Goal: Communication & Community: Answer question/provide support

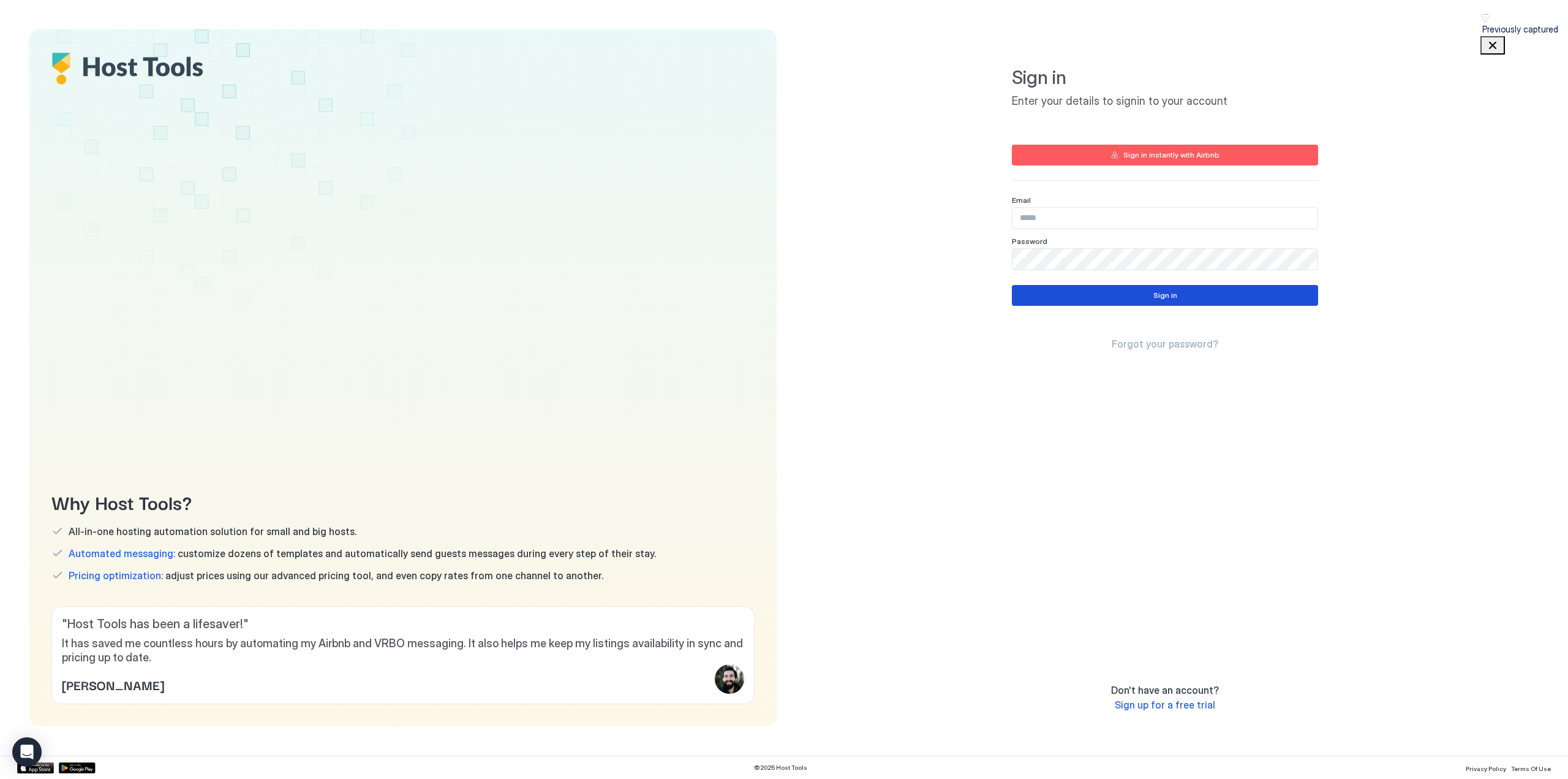
type input "**********"
click at [1085, 296] on button "Sign in" at bounding box center [1165, 295] width 306 height 21
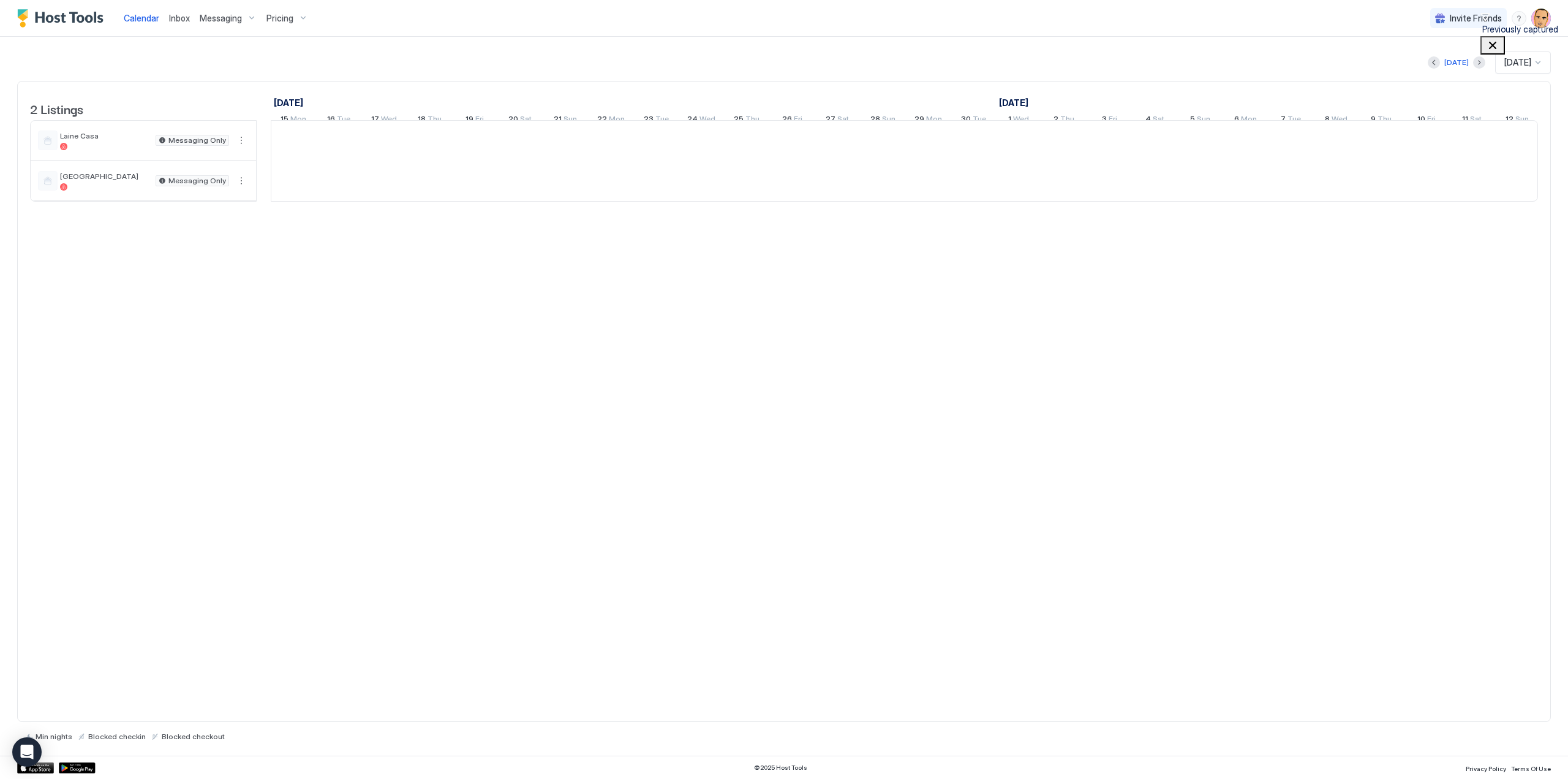
scroll to position [0, 681]
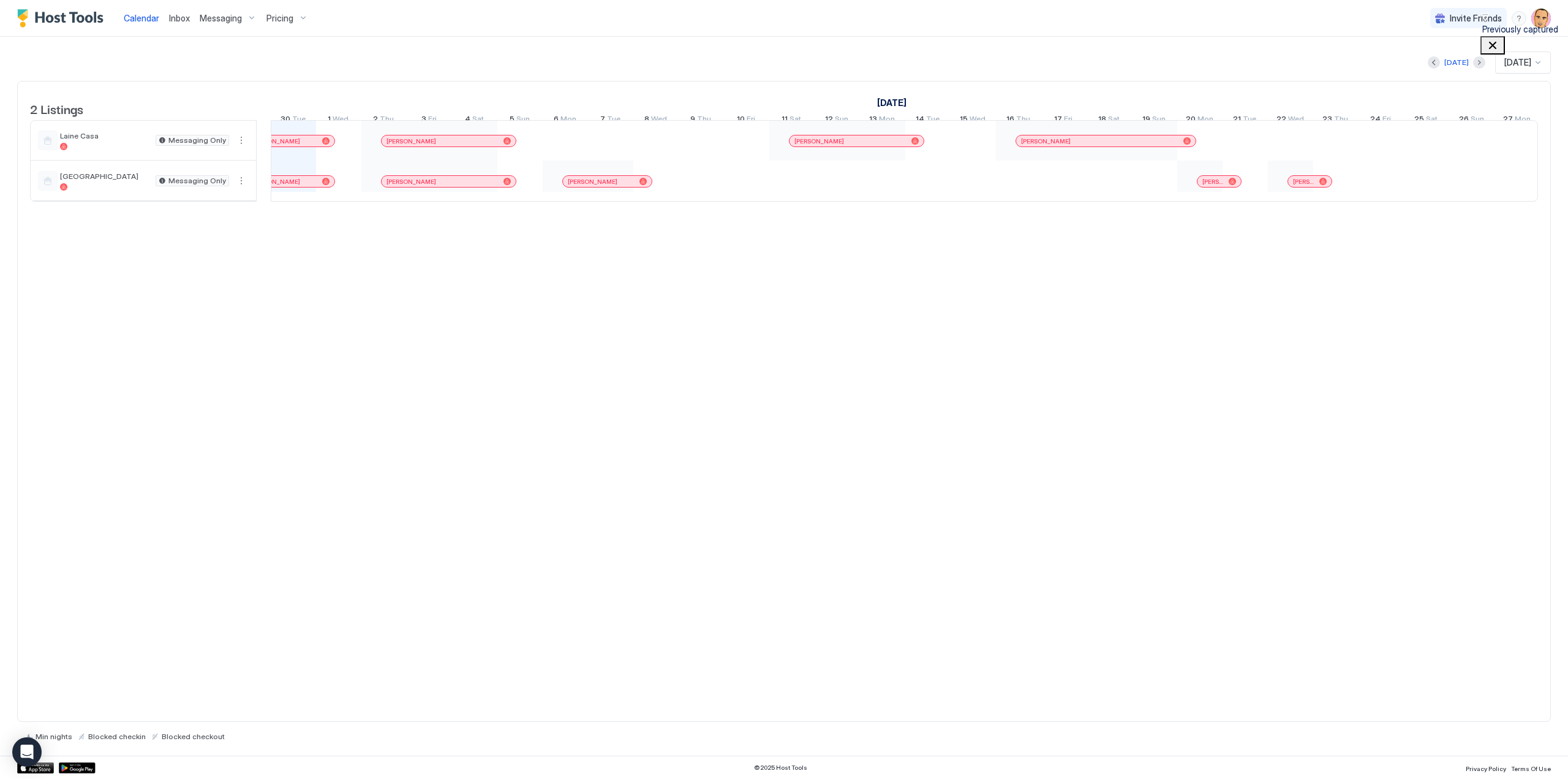
click at [211, 18] on span "Messaging" at bounding box center [221, 18] width 42 height 11
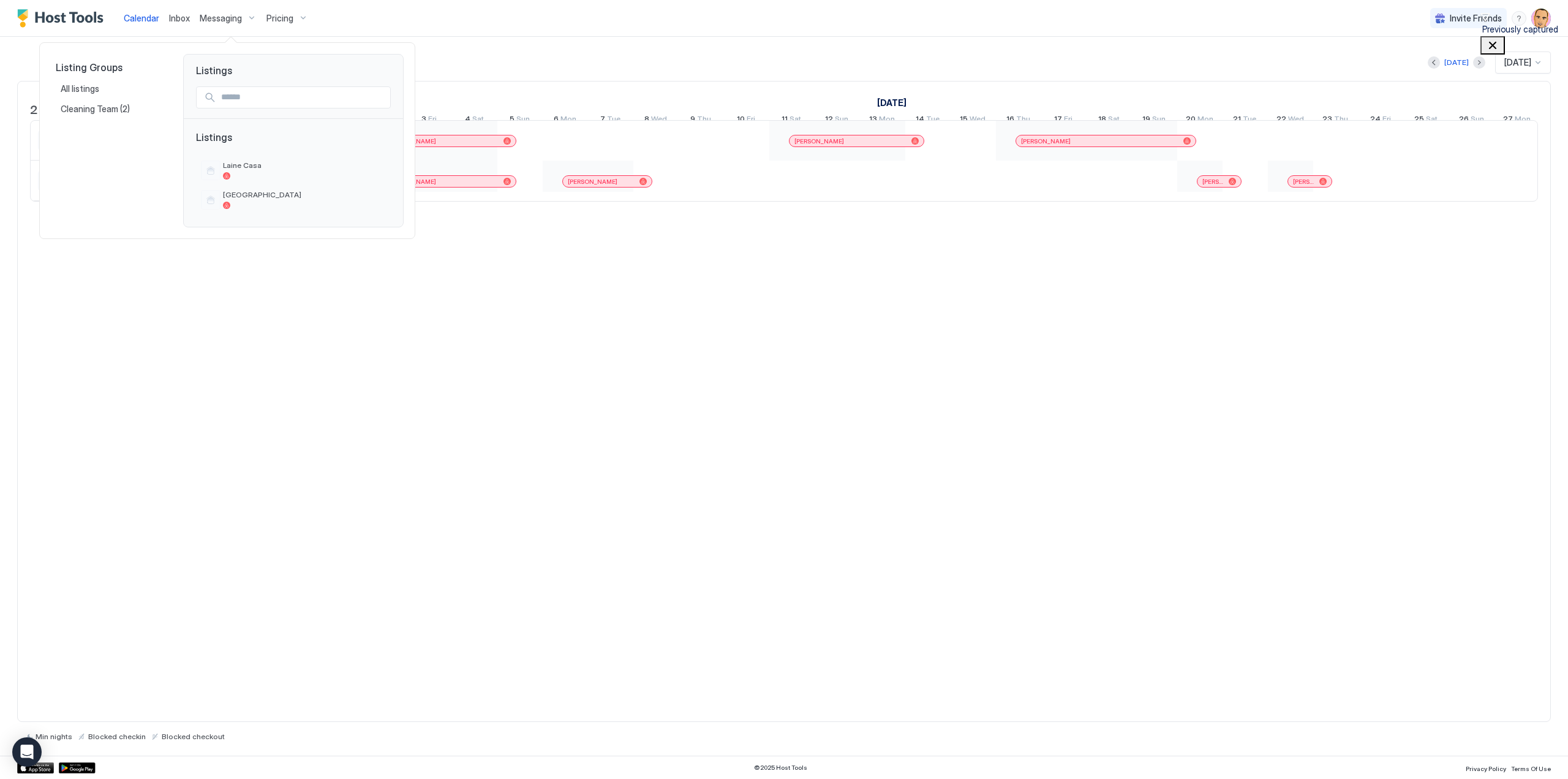
click at [222, 14] on div at bounding box center [784, 390] width 1568 height 779
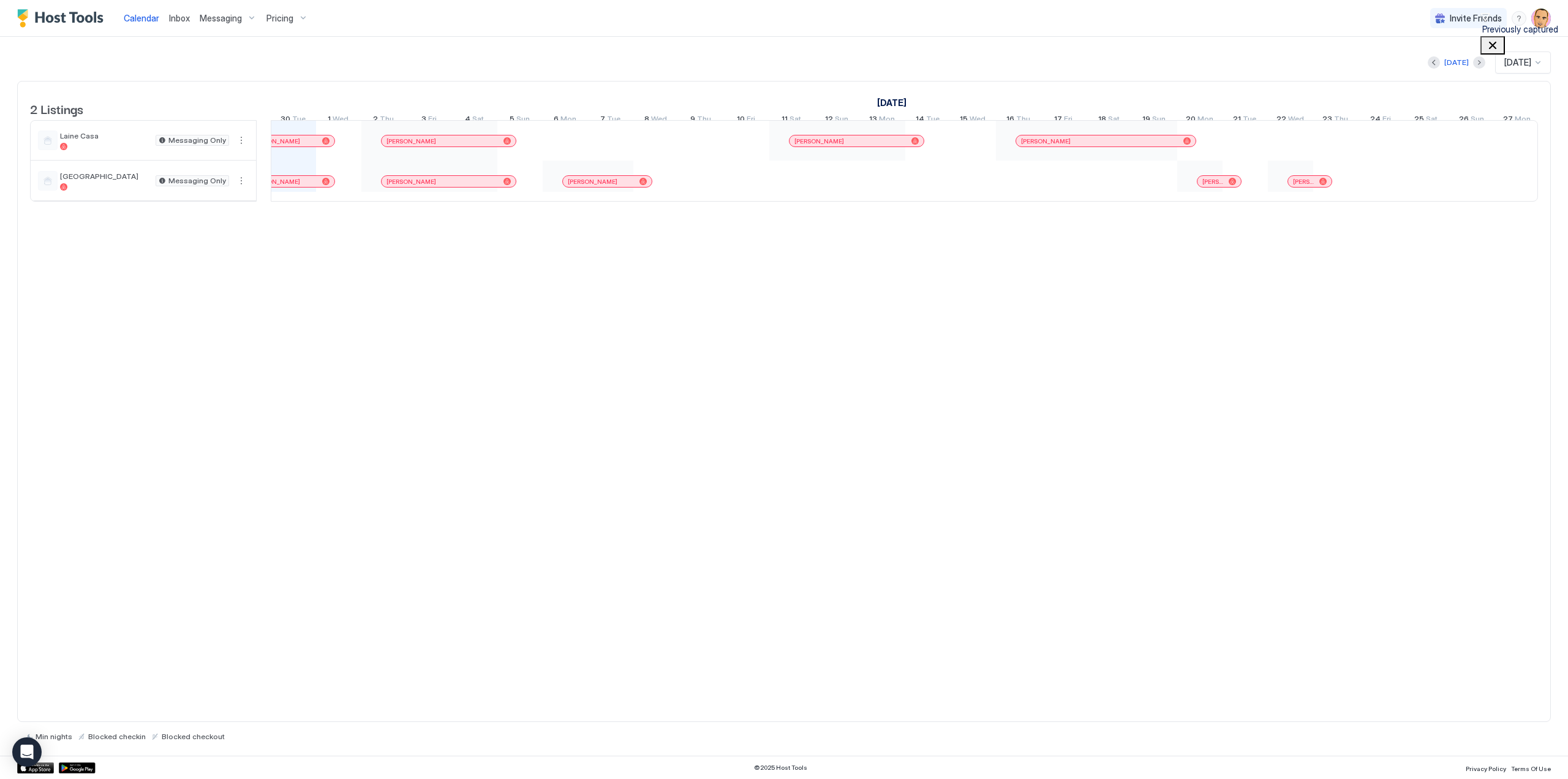
click at [173, 16] on span "Inbox" at bounding box center [179, 18] width 21 height 10
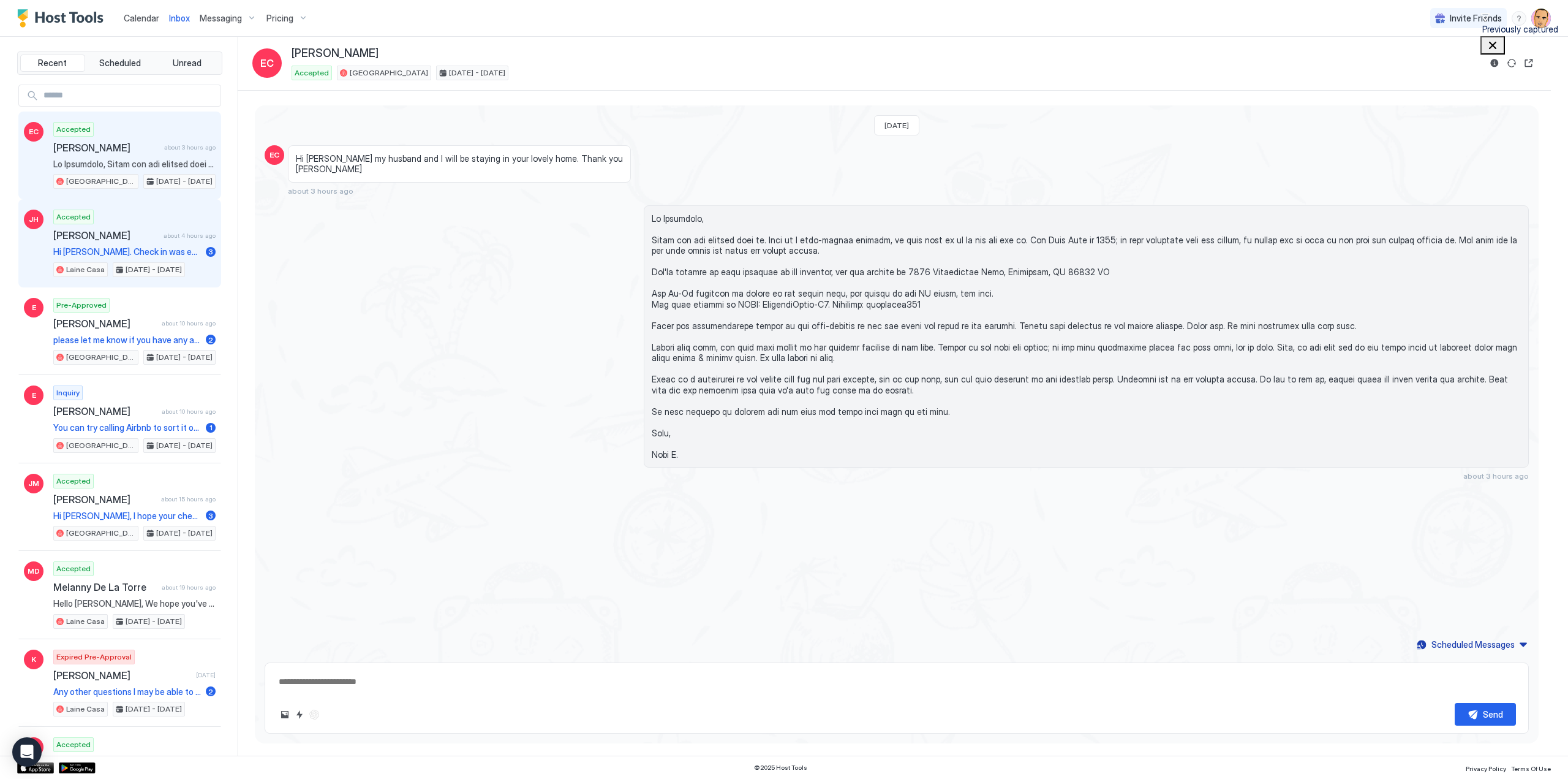
click at [111, 240] on div "Accepted [PERSON_NAME] about 4 hours ago Hi [PERSON_NAME]. Check in was easy an…" at bounding box center [134, 243] width 162 height 67
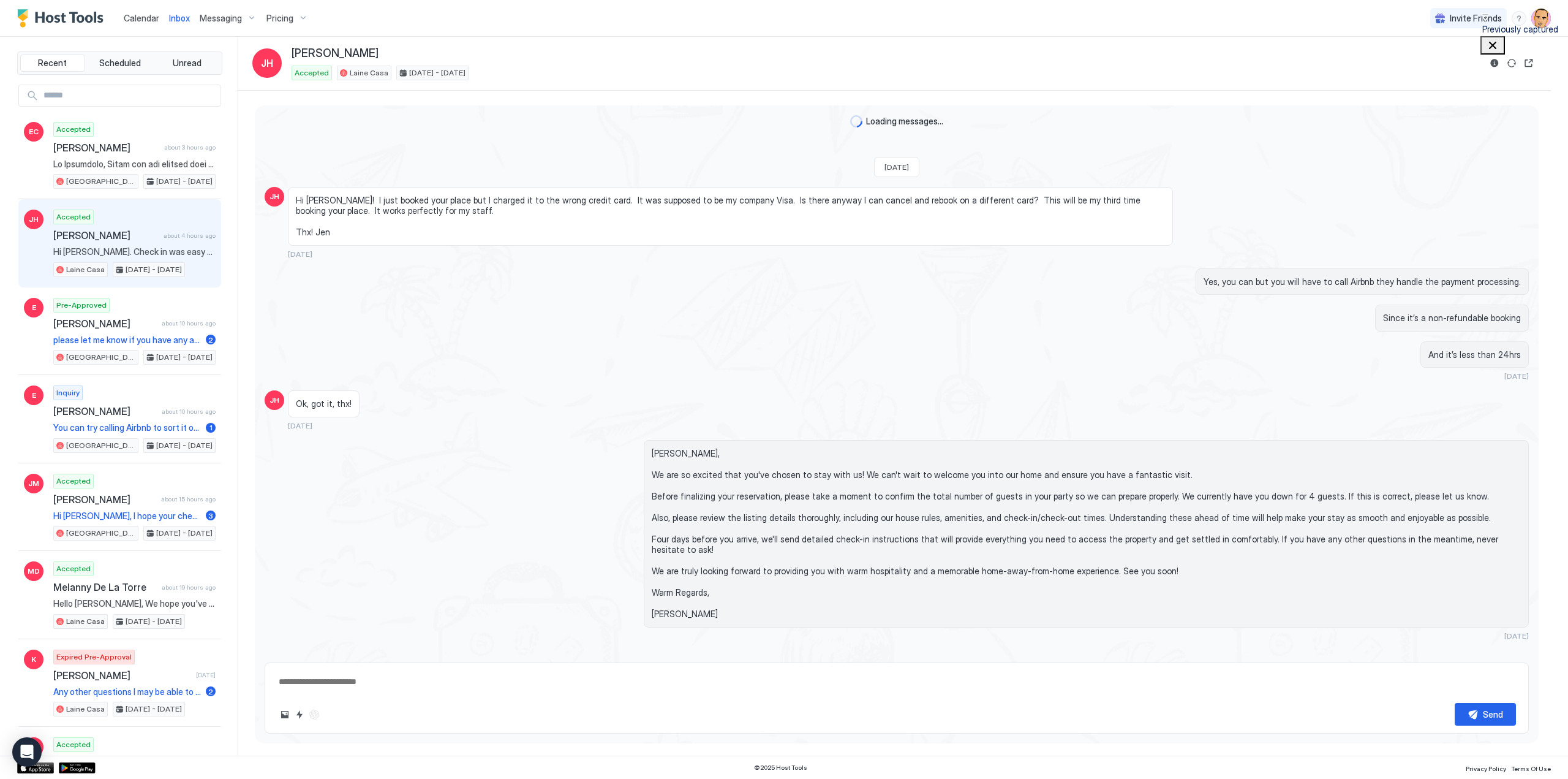
scroll to position [716, 0]
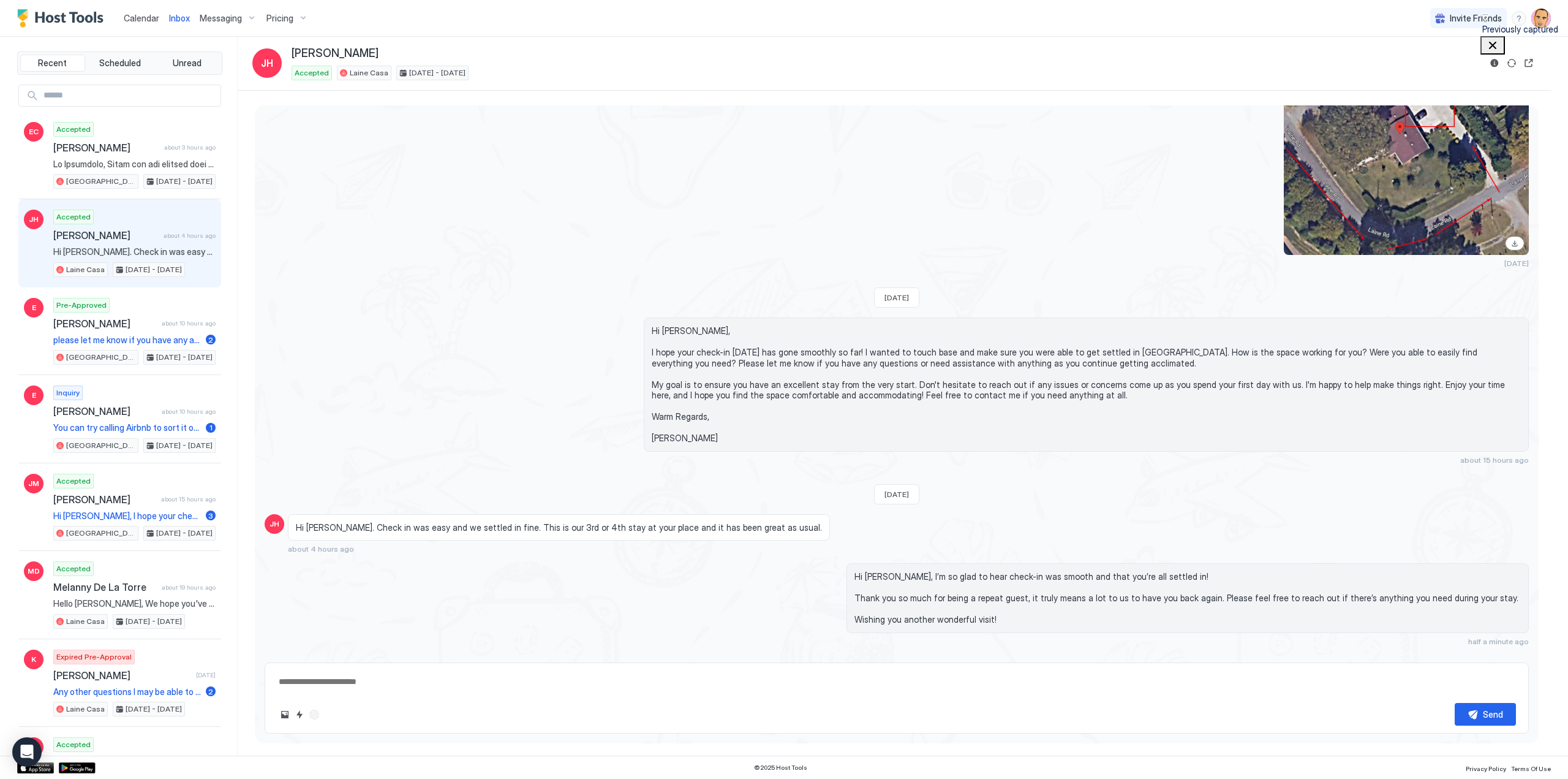
click at [1463, 656] on div "Scheduled Messages" at bounding box center [1473, 662] width 83 height 13
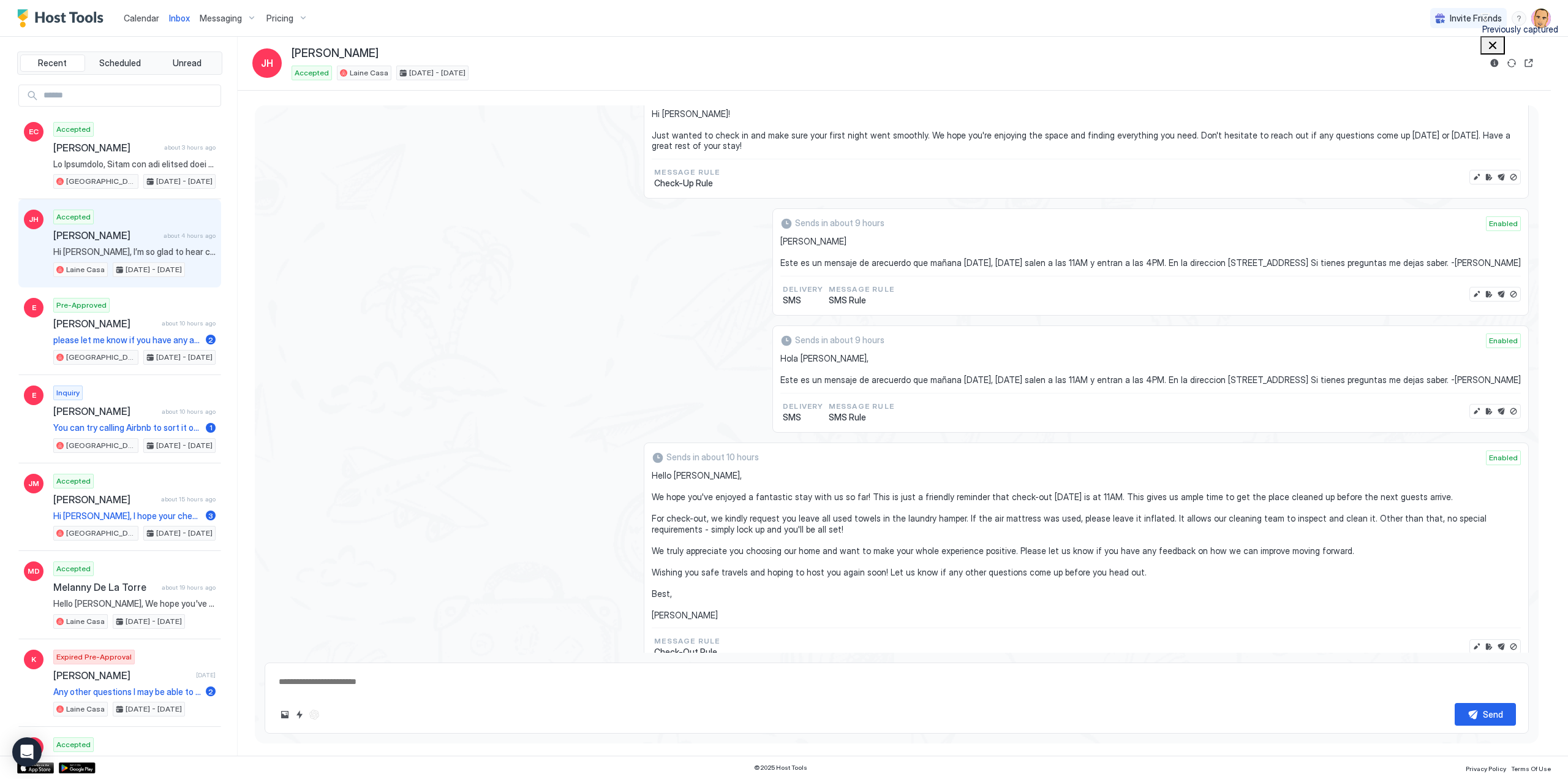
scroll to position [1287, 0]
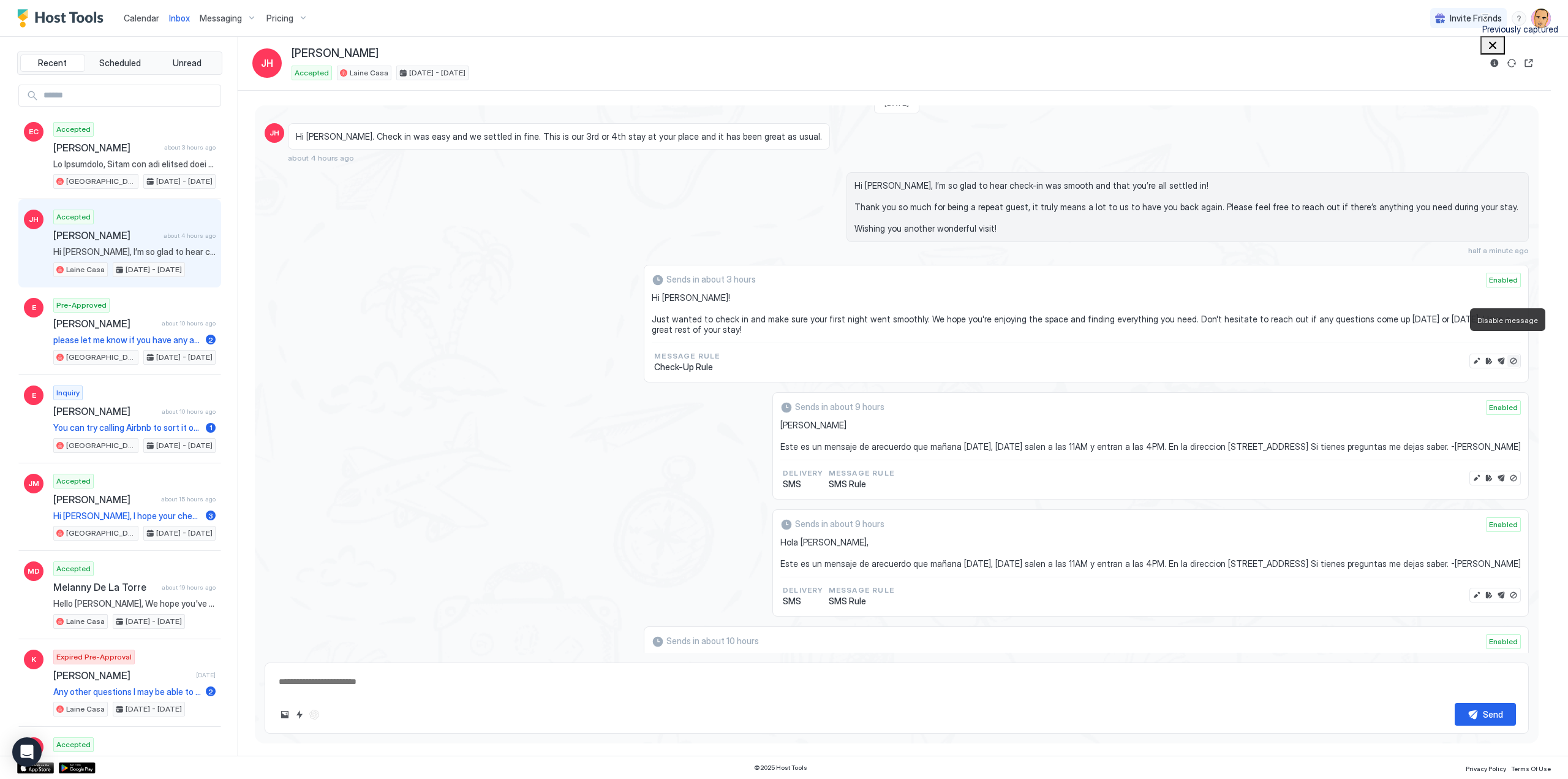
click at [1508, 355] on button "Disable message" at bounding box center [1513, 361] width 13 height 13
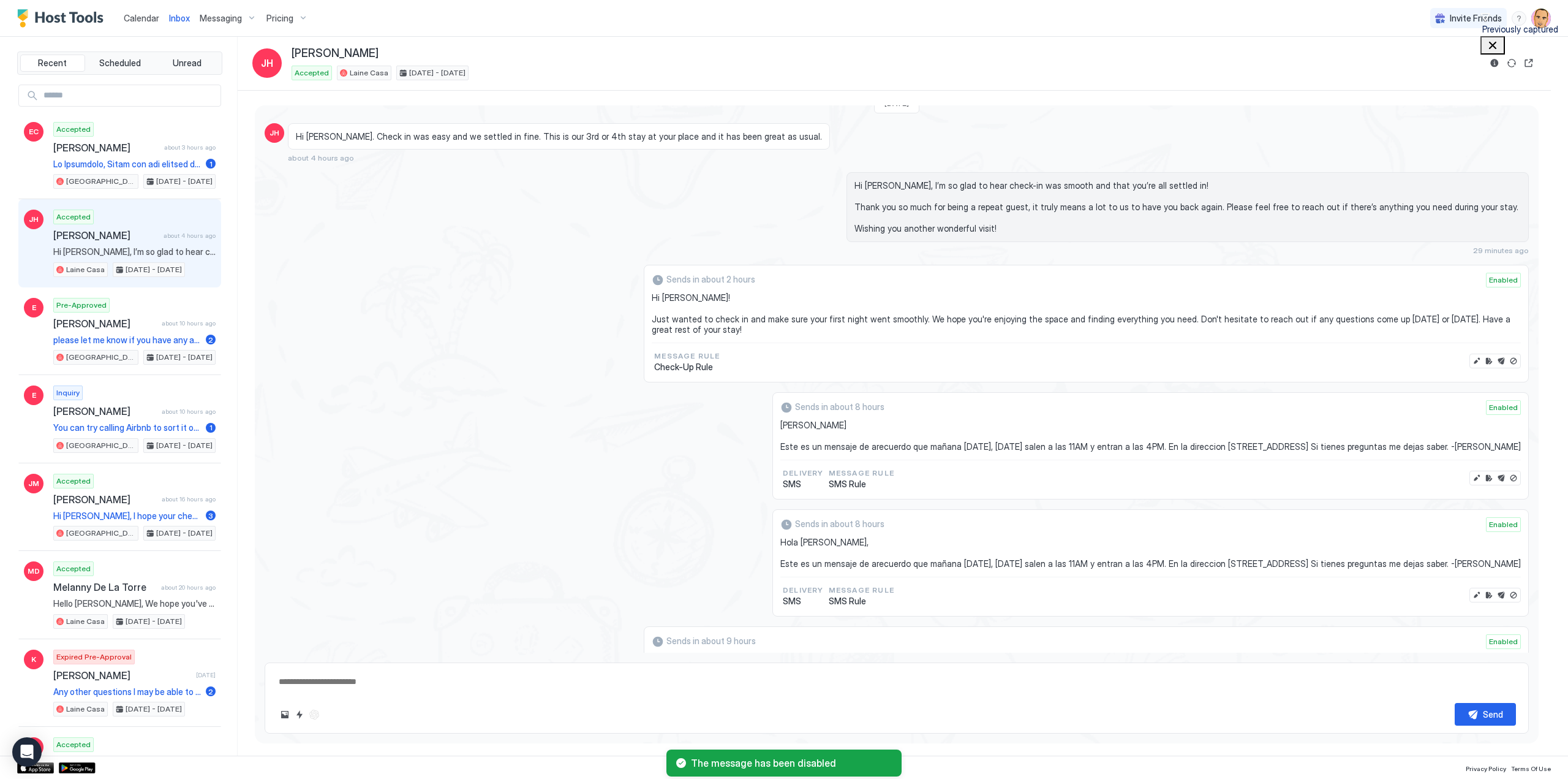
type textarea "*"
